Goal: Task Accomplishment & Management: Manage account settings

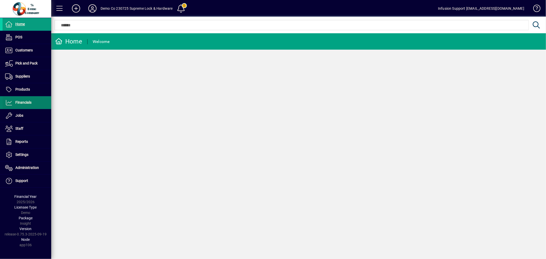
click at [19, 97] on span at bounding box center [27, 102] width 49 height 12
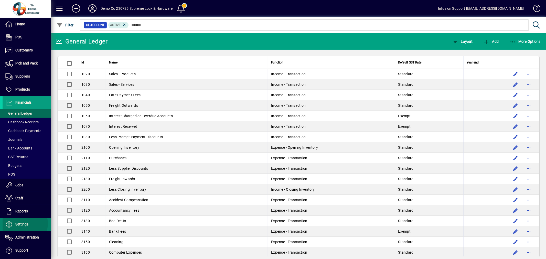
click at [23, 224] on span "Settings" at bounding box center [21, 224] width 13 height 4
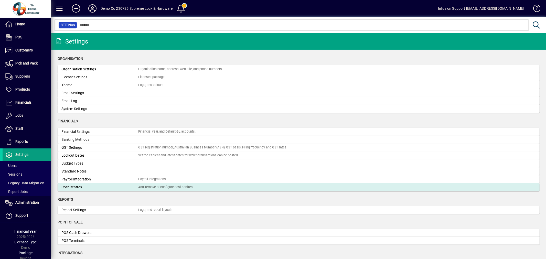
click at [86, 188] on div "Cost Centres" at bounding box center [99, 187] width 77 height 5
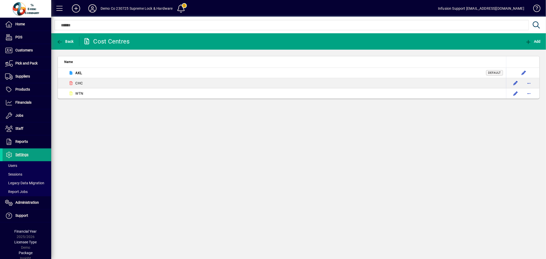
click at [185, 148] on div "Back Cost Centres Add Name AKL Default CHC WTN" at bounding box center [298, 146] width 495 height 226
click at [22, 155] on span "Settings" at bounding box center [21, 155] width 13 height 4
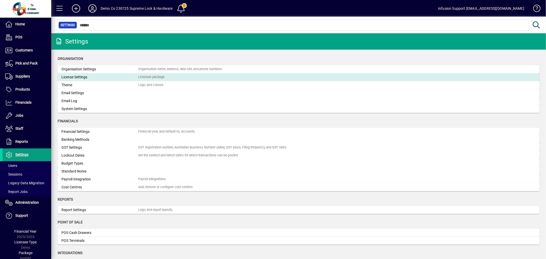
click at [77, 76] on div "License Settings" at bounding box center [99, 76] width 77 height 5
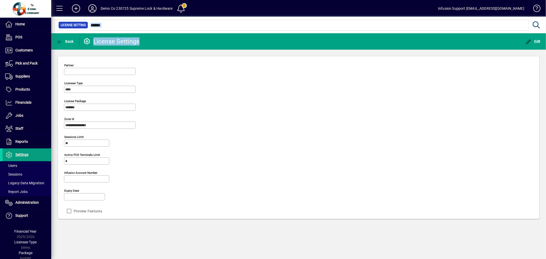
drag, startPoint x: 489, startPoint y: 31, endPoint x: 526, endPoint y: 34, distance: 37.2
click at [525, 34] on mat-drawer-content "**********" at bounding box center [298, 129] width 495 height 259
click at [528, 39] on icon "button" at bounding box center [528, 41] width 6 height 5
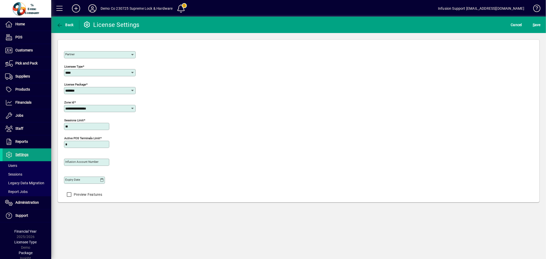
drag, startPoint x: 76, startPoint y: 183, endPoint x: 258, endPoint y: 179, distance: 182.5
click at [77, 181] on mat-label "Expiry date" at bounding box center [72, 180] width 15 height 4
click at [77, 182] on input "Expiry date" at bounding box center [82, 180] width 35 height 4
type input "**********"
click at [534, 23] on span "S" at bounding box center [534, 25] width 2 height 4
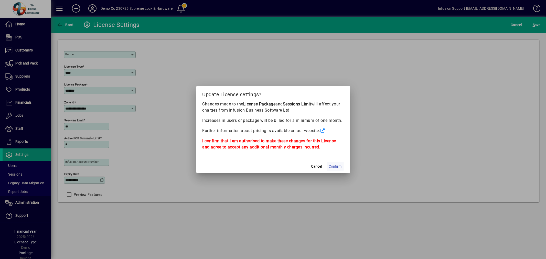
click at [334, 166] on span "Confirm" at bounding box center [335, 166] width 13 height 5
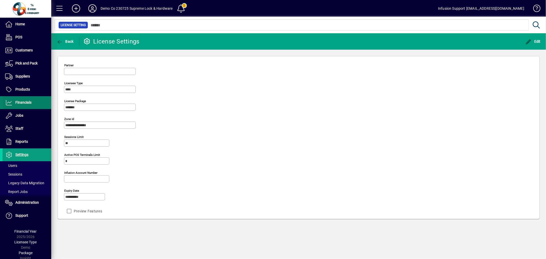
click at [26, 102] on span "Financials" at bounding box center [23, 102] width 16 height 4
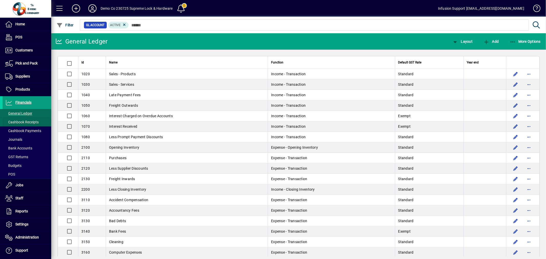
drag, startPoint x: 22, startPoint y: 122, endPoint x: 27, endPoint y: 118, distance: 6.2
click at [23, 121] on span "Cashbook Receipts" at bounding box center [22, 122] width 34 height 4
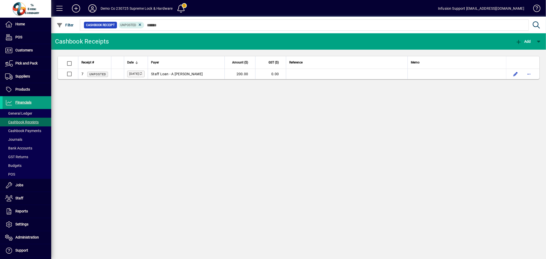
click at [139, 159] on div "Cashbook Receipts Add Receipt # Date Payer Amount ($) GST ($) Reference Memo 7 …" at bounding box center [298, 146] width 495 height 226
click at [30, 101] on span "Financials" at bounding box center [23, 102] width 16 height 4
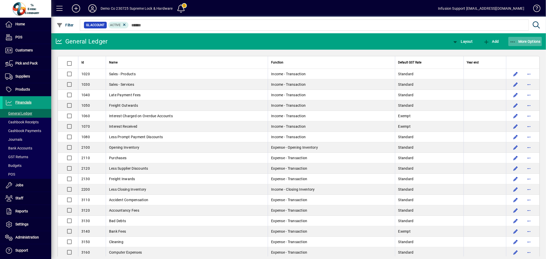
click at [529, 40] on span "More Options" at bounding box center [525, 41] width 31 height 4
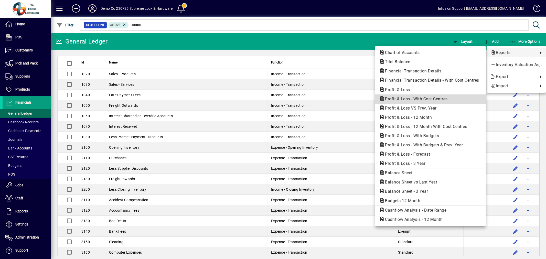
click at [408, 99] on span "Profit & Loss - With Cost Centres" at bounding box center [414, 98] width 71 height 5
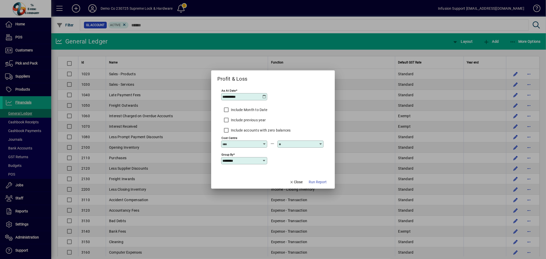
click at [233, 160] on div "Group By ********" at bounding box center [244, 160] width 46 height 7
drag, startPoint x: 232, startPoint y: 178, endPoint x: 238, endPoint y: 177, distance: 6.5
click at [233, 178] on mat-option "Cost Centre" at bounding box center [235, 181] width 28 height 10
type input "**********"
click at [314, 177] on span "button" at bounding box center [318, 182] width 22 height 12
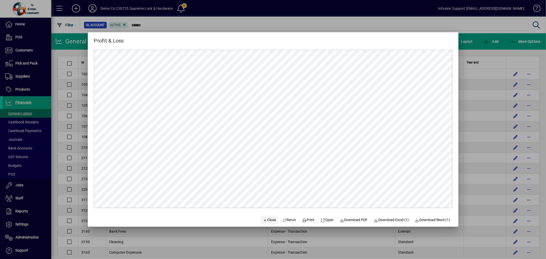
click at [267, 218] on span "Close" at bounding box center [269, 219] width 13 height 5
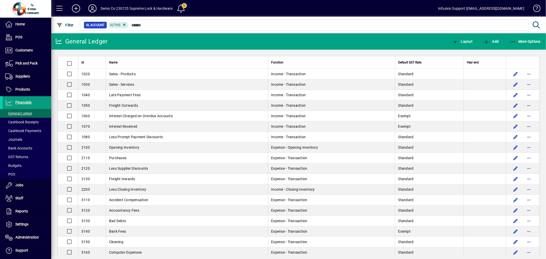
click at [276, 38] on mat-toolbar-row "General Ledger Layout Add More Options" at bounding box center [298, 41] width 495 height 16
